Goal: Information Seeking & Learning: Learn about a topic

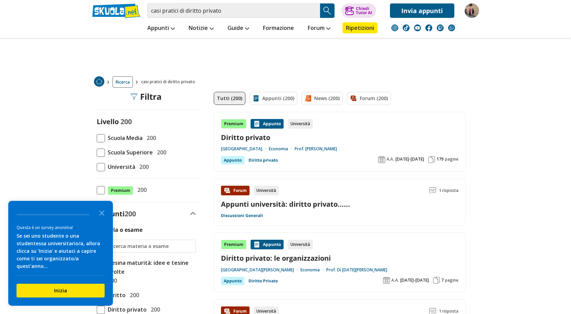
click at [128, 152] on span "Scuola Superiore" at bounding box center [129, 152] width 48 height 9
click at [97, 152] on input "Scuola Superiore 200" at bounding box center [97, 152] width 0 height 0
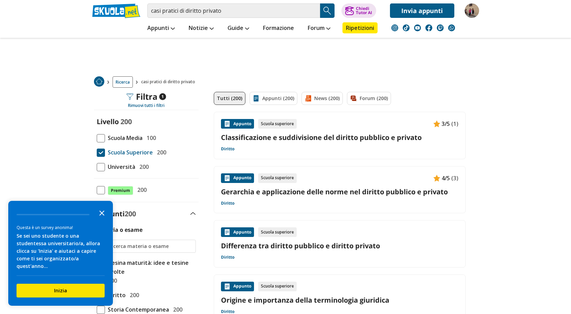
click at [99, 220] on icon "Close the survey" at bounding box center [102, 213] width 14 height 14
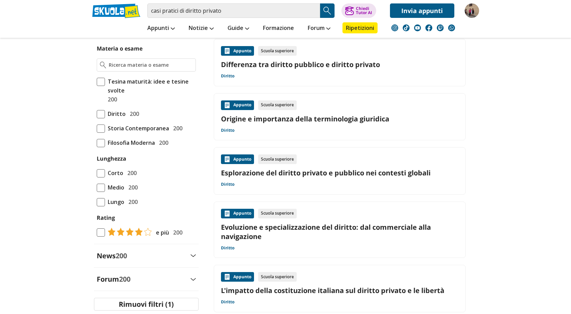
scroll to position [193, 0]
